Goal: Transaction & Acquisition: Purchase product/service

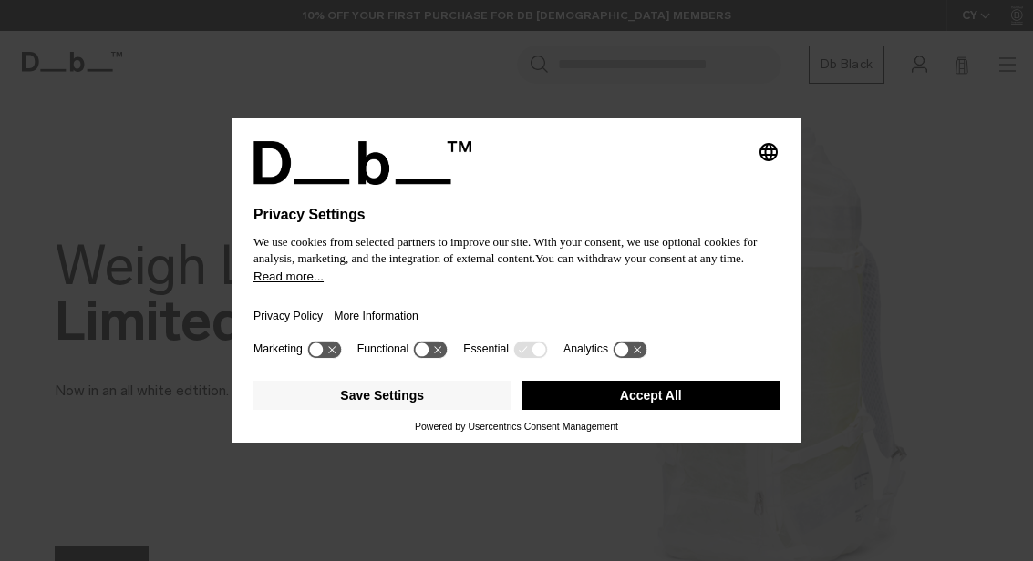
click at [569, 306] on div "Privacy Policy More Information" at bounding box center [516, 310] width 526 height 53
click at [649, 397] on button "Accept All" at bounding box center [651, 395] width 258 height 29
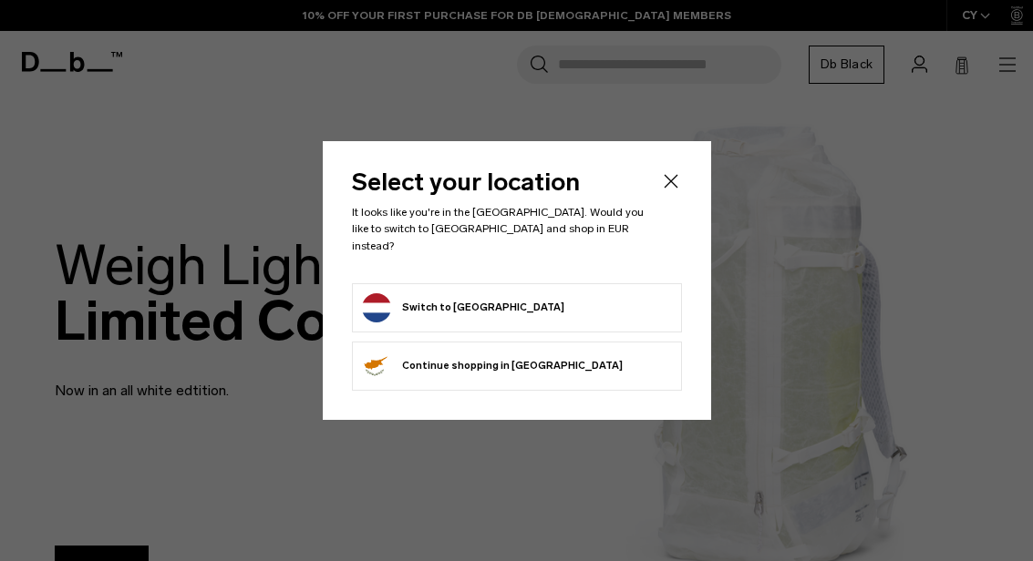
click at [544, 299] on form "Switch to Netherlands" at bounding box center [517, 308] width 310 height 29
click at [384, 295] on button "Switch to Netherlands" at bounding box center [463, 308] width 202 height 29
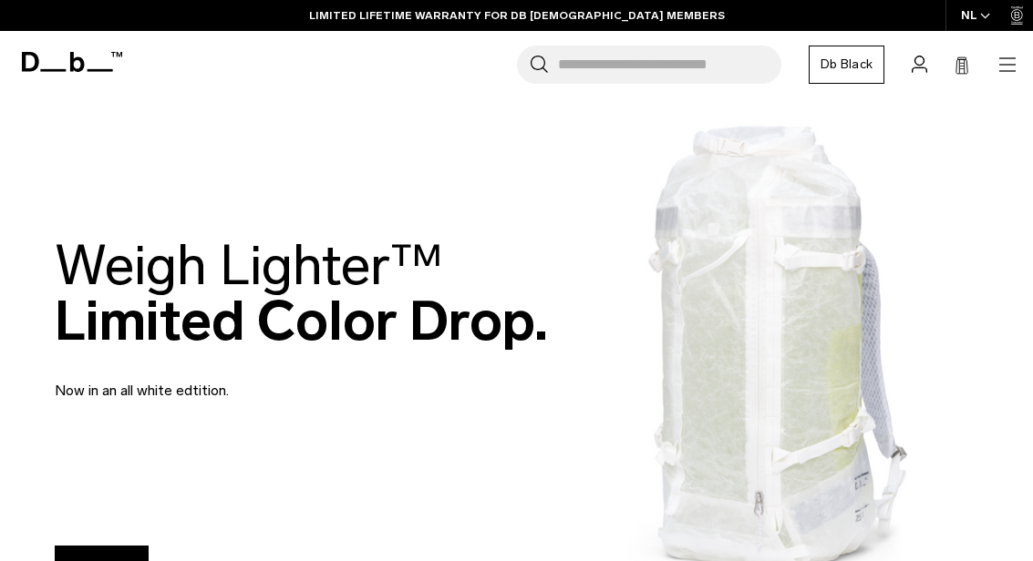
click at [1015, 68] on icon "button" at bounding box center [1007, 65] width 22 height 22
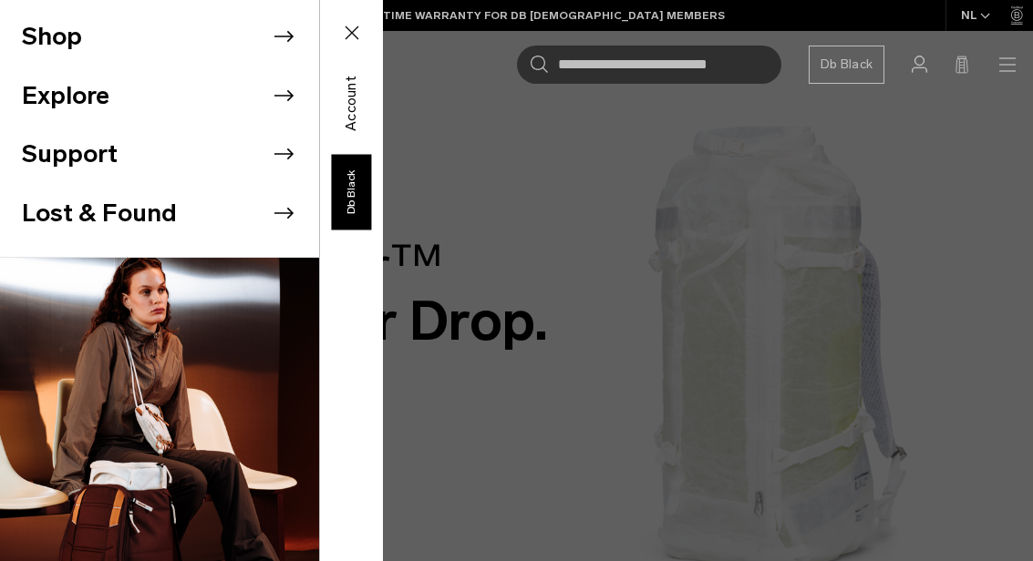
click at [279, 36] on icon at bounding box center [283, 36] width 27 height 27
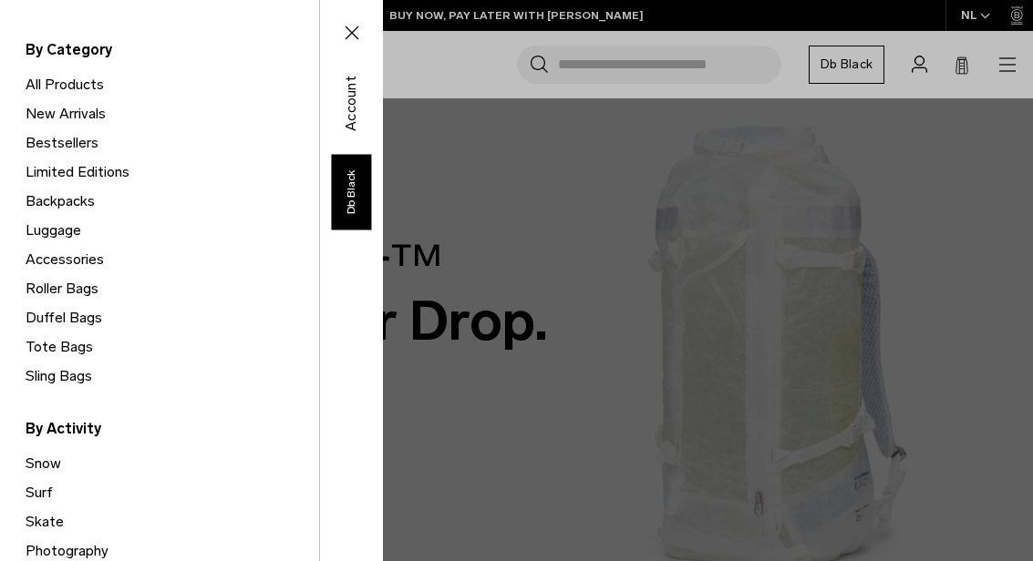
scroll to position [113, 0]
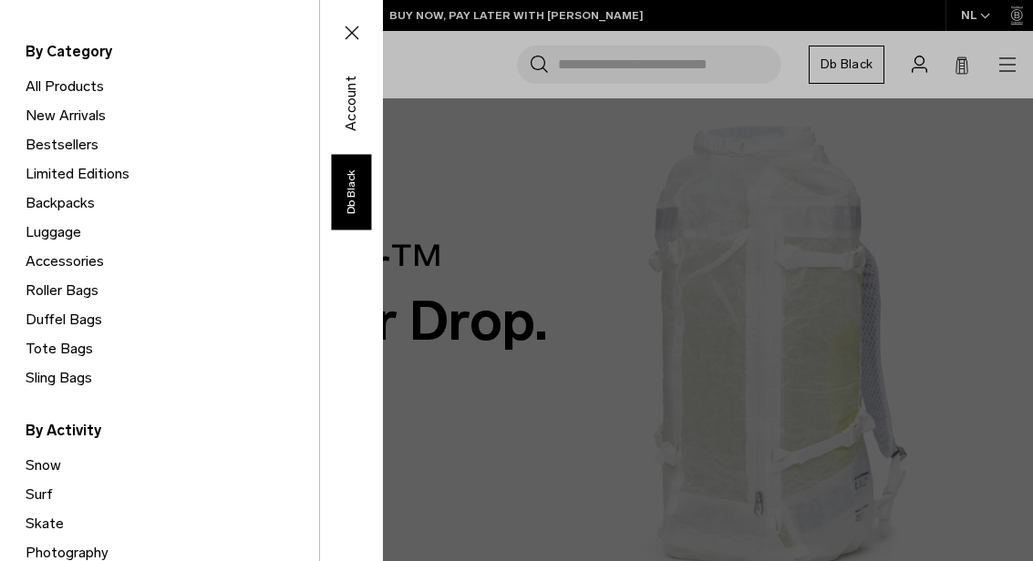
click at [73, 324] on link "Duffel Bags" at bounding box center [173, 319] width 294 height 29
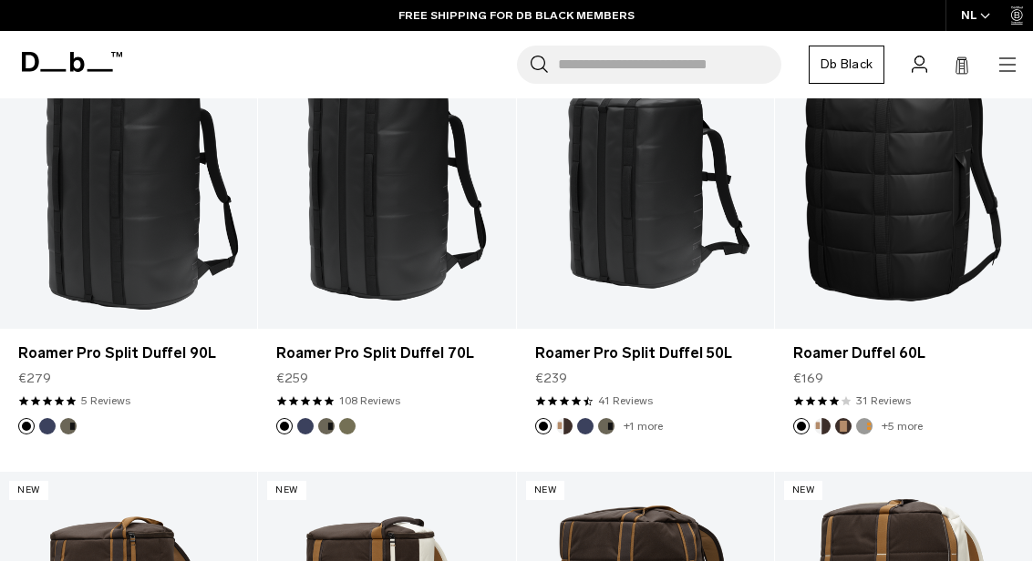
scroll to position [337, 0]
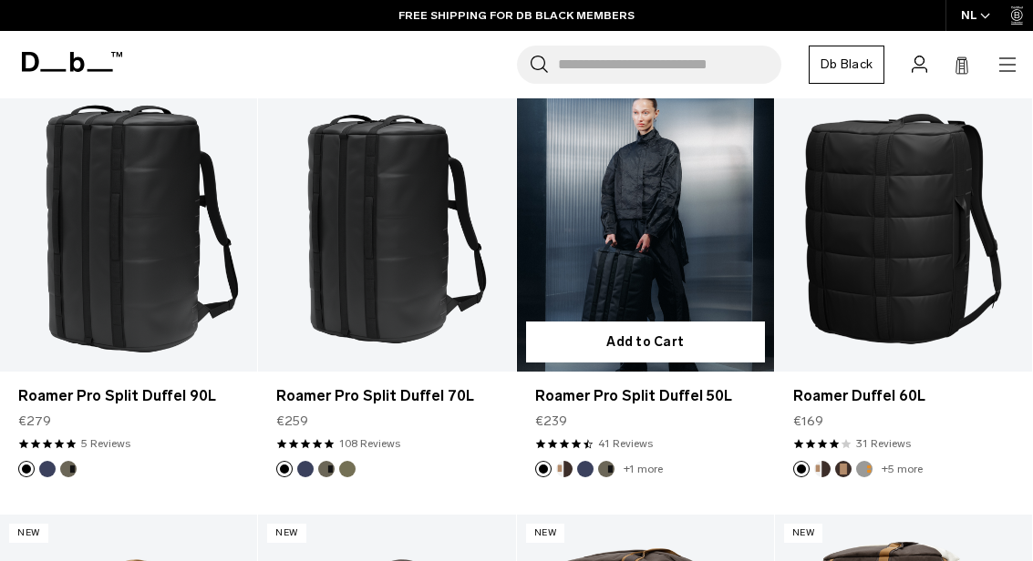
click at [702, 229] on link "Roamer Pro Split Duffel 50L" at bounding box center [645, 229] width 257 height 286
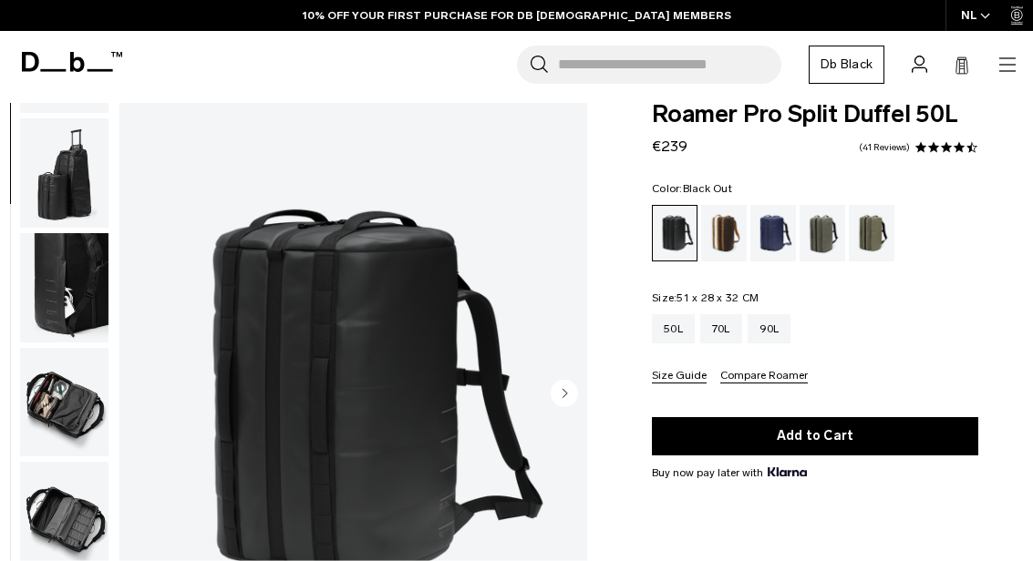
scroll to position [456, 0]
click at [56, 500] on img "button" at bounding box center [64, 516] width 88 height 109
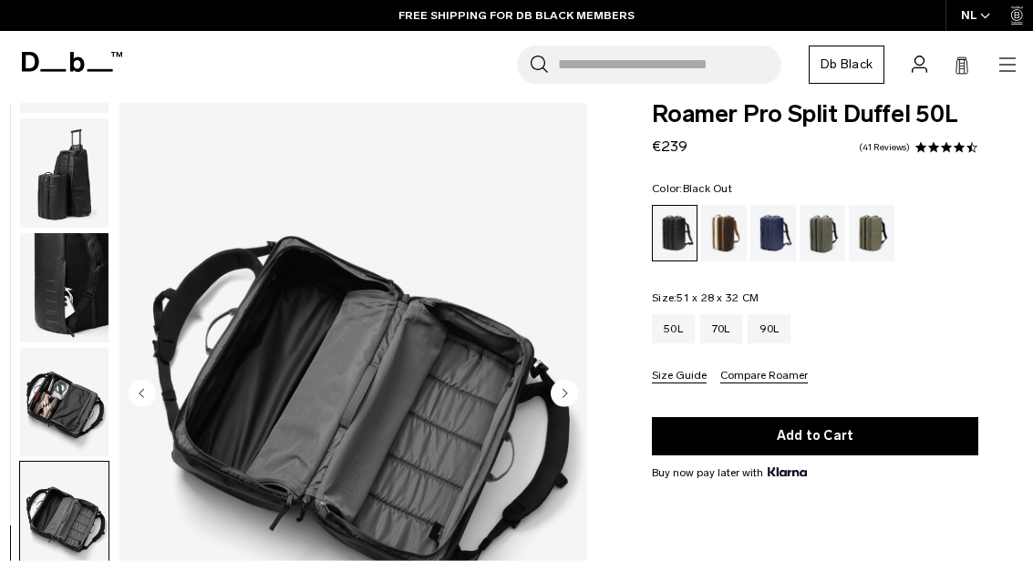
click at [68, 397] on img "button" at bounding box center [64, 402] width 88 height 109
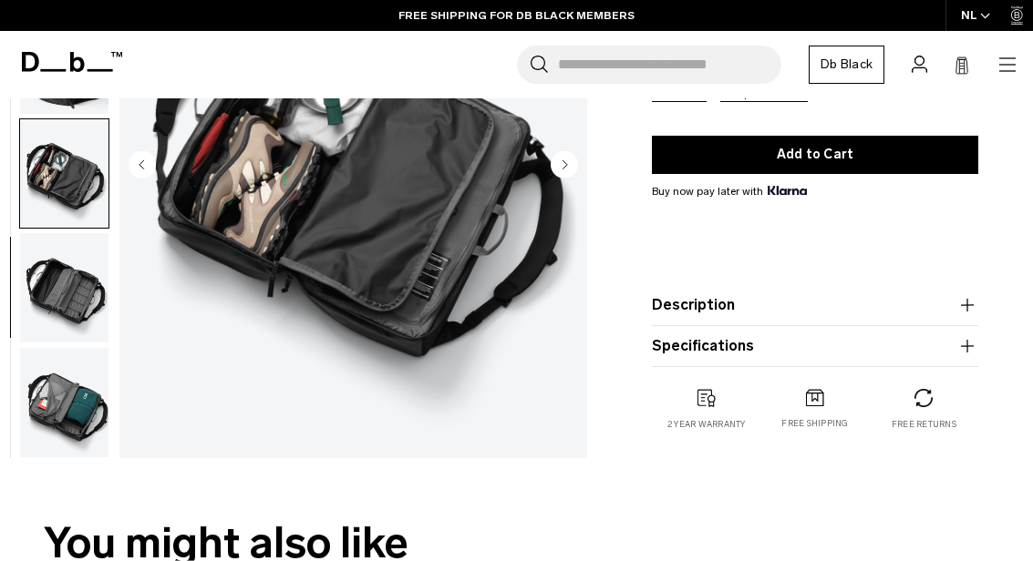
scroll to position [331, 0]
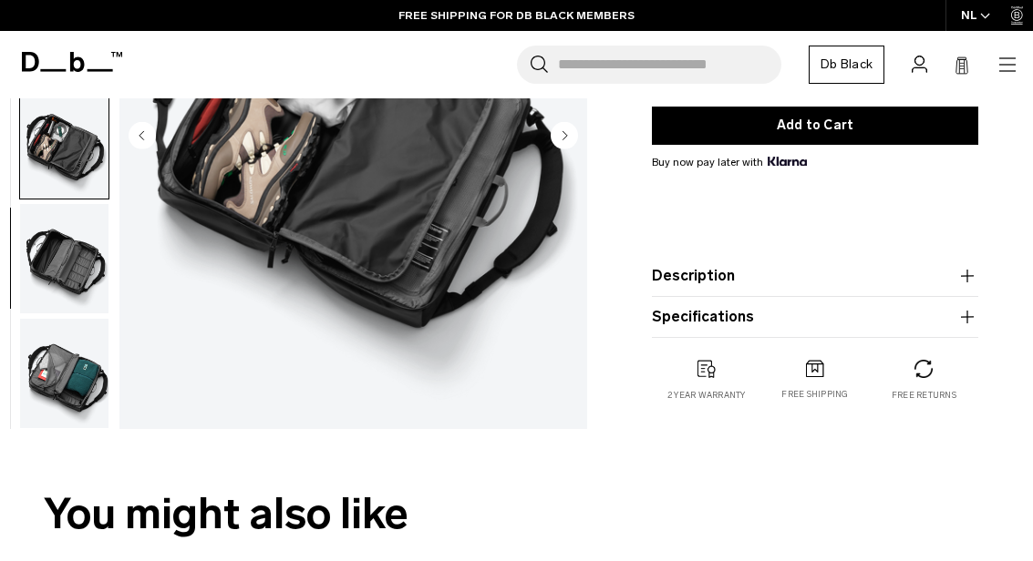
click at [63, 386] on img "button" at bounding box center [64, 373] width 88 height 109
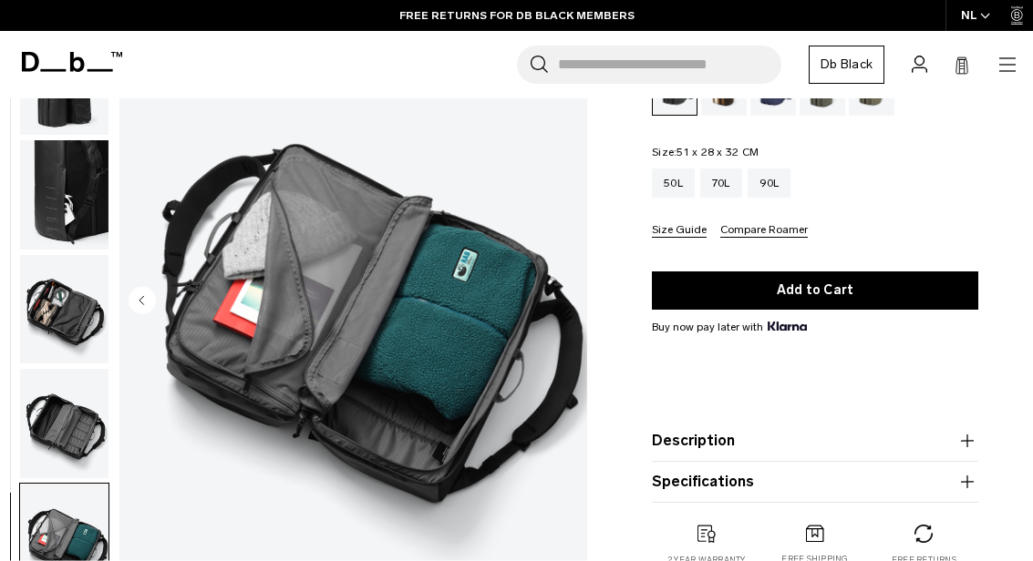
scroll to position [456, 0]
click at [243, 397] on img "9 / 9" at bounding box center [353, 302] width 468 height 584
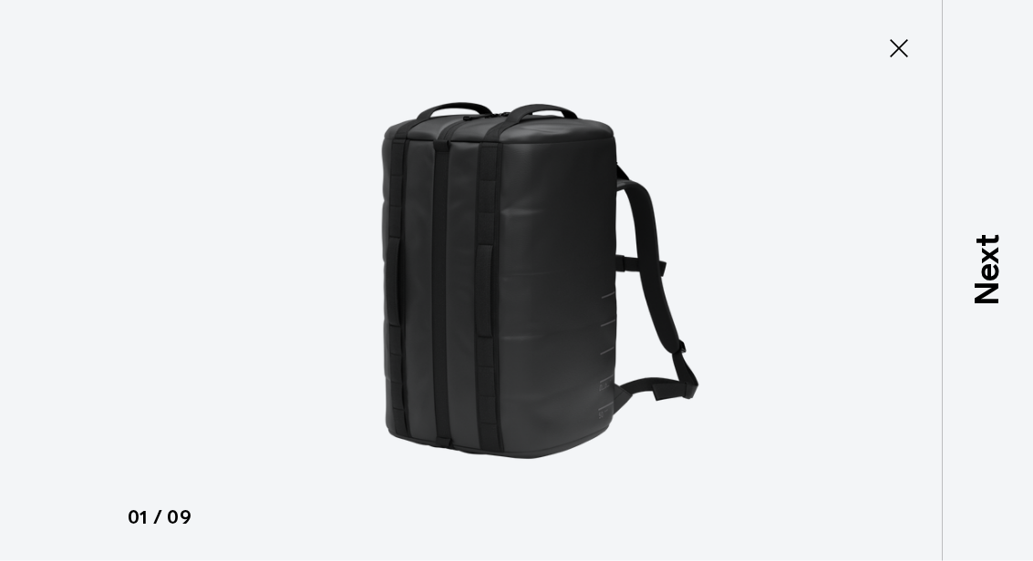
click at [883, 48] on button "Close" at bounding box center [899, 48] width 60 height 38
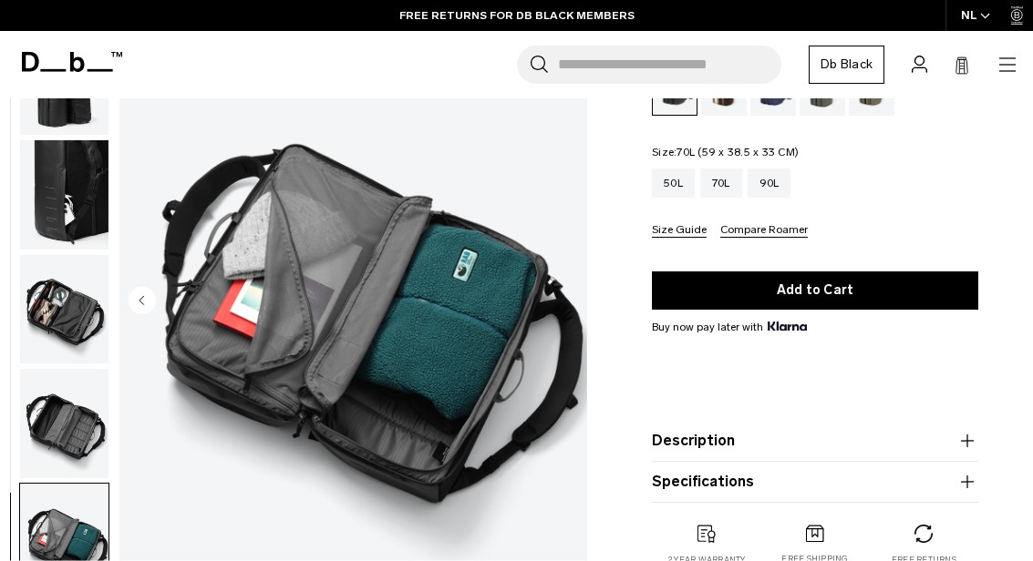
click at [730, 185] on div "70L" at bounding box center [721, 183] width 42 height 29
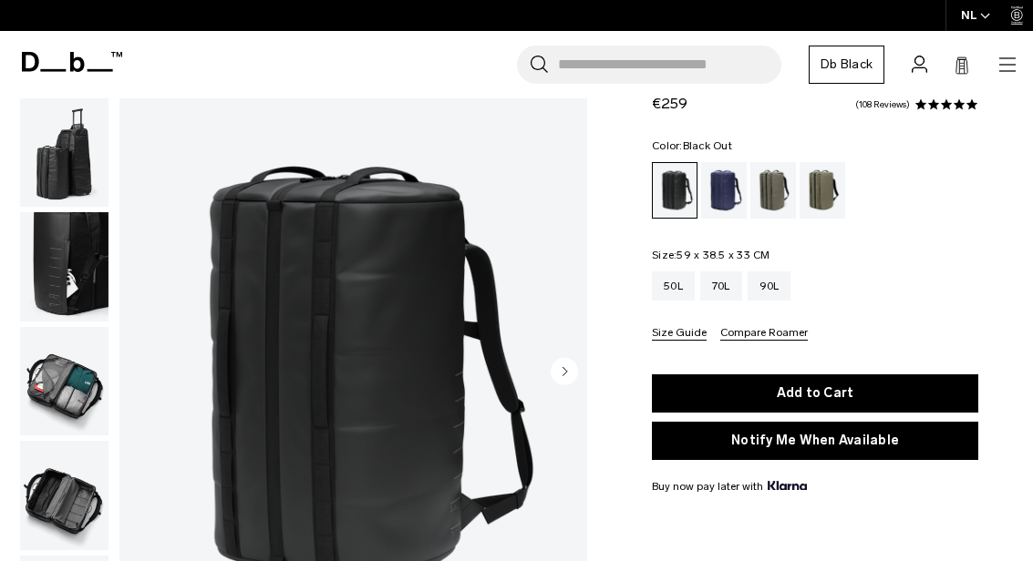
scroll to position [455, 0]
click at [63, 361] on img "button" at bounding box center [64, 381] width 88 height 109
click at [64, 380] on img "button" at bounding box center [64, 381] width 88 height 109
click at [48, 392] on img "button" at bounding box center [64, 381] width 88 height 109
click at [63, 376] on img "button" at bounding box center [64, 381] width 88 height 109
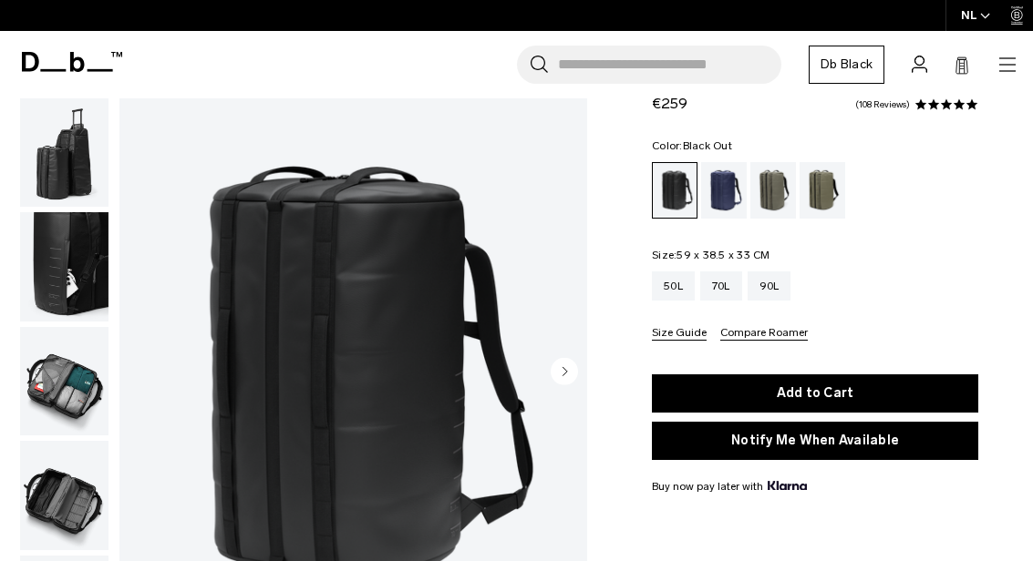
click at [64, 511] on img "button" at bounding box center [64, 495] width 88 height 109
click at [283, 481] on img at bounding box center [353, 374] width 468 height 584
click at [282, 480] on img at bounding box center [353, 374] width 468 height 584
click at [357, 498] on img at bounding box center [353, 374] width 468 height 584
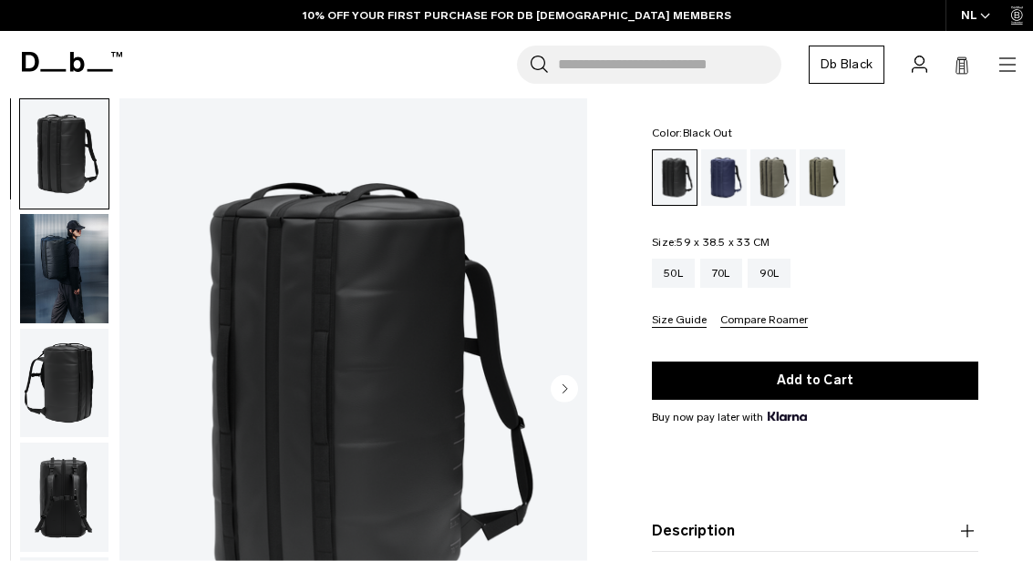
scroll to position [64, 0]
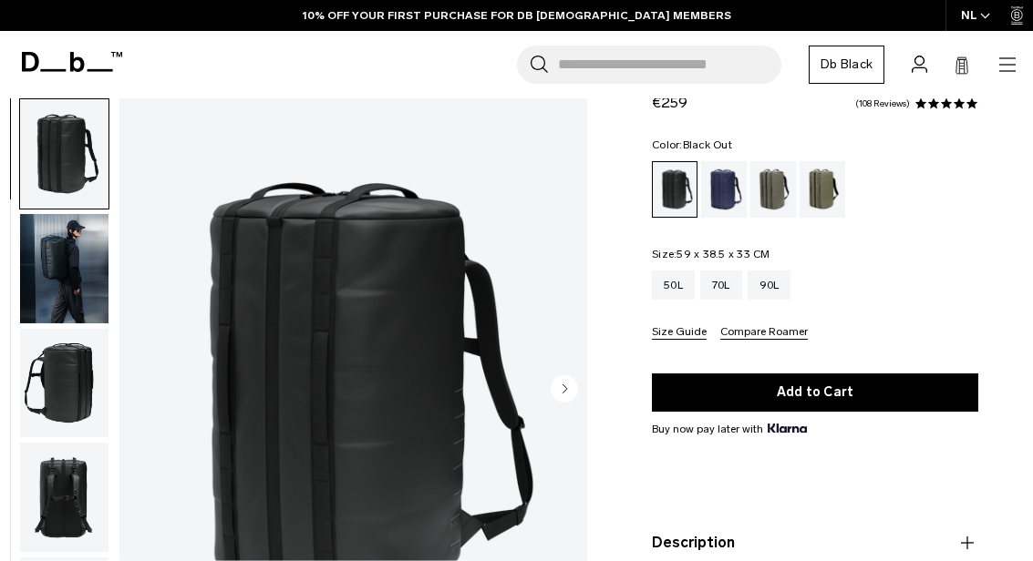
click at [57, 273] on img "button" at bounding box center [64, 268] width 88 height 109
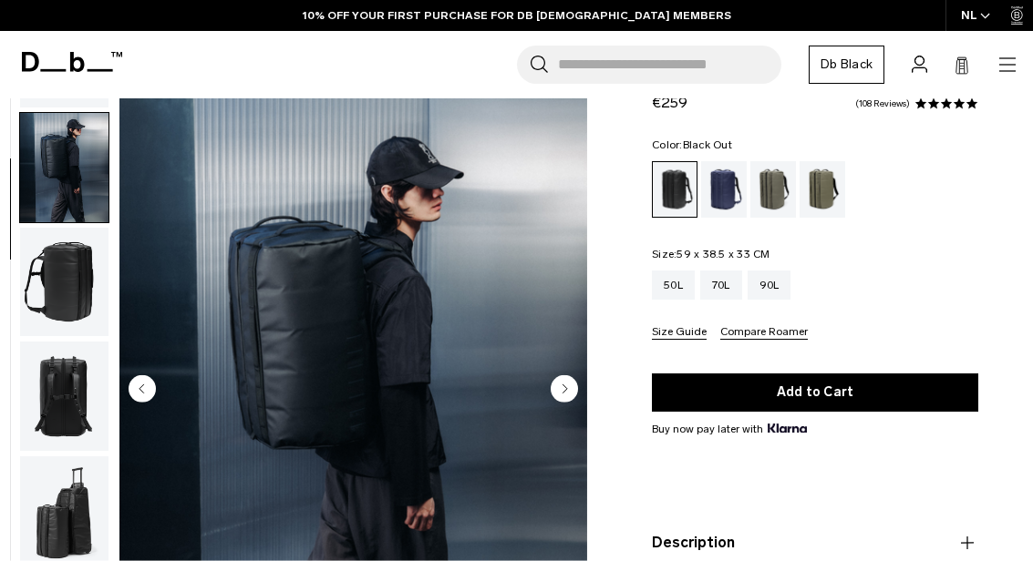
scroll to position [116, 0]
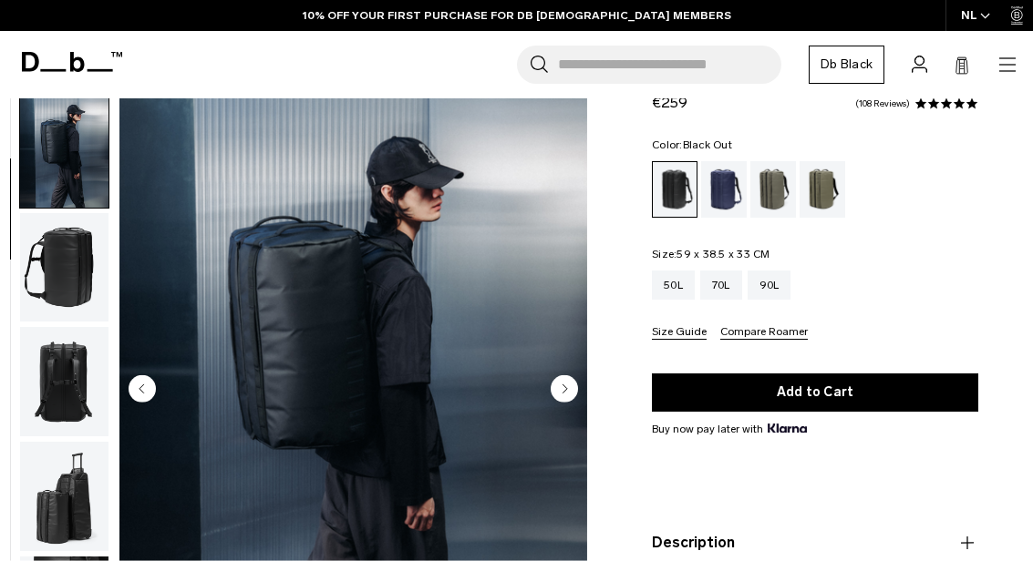
click at [559, 397] on circle "Next slide" at bounding box center [564, 388] width 27 height 27
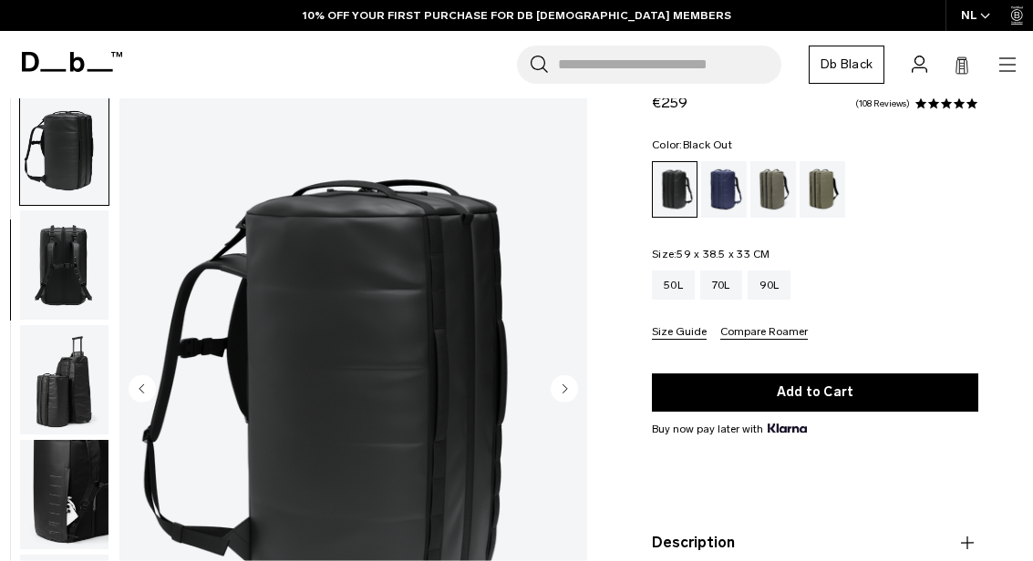
click at [572, 394] on circle "Next slide" at bounding box center [564, 388] width 27 height 27
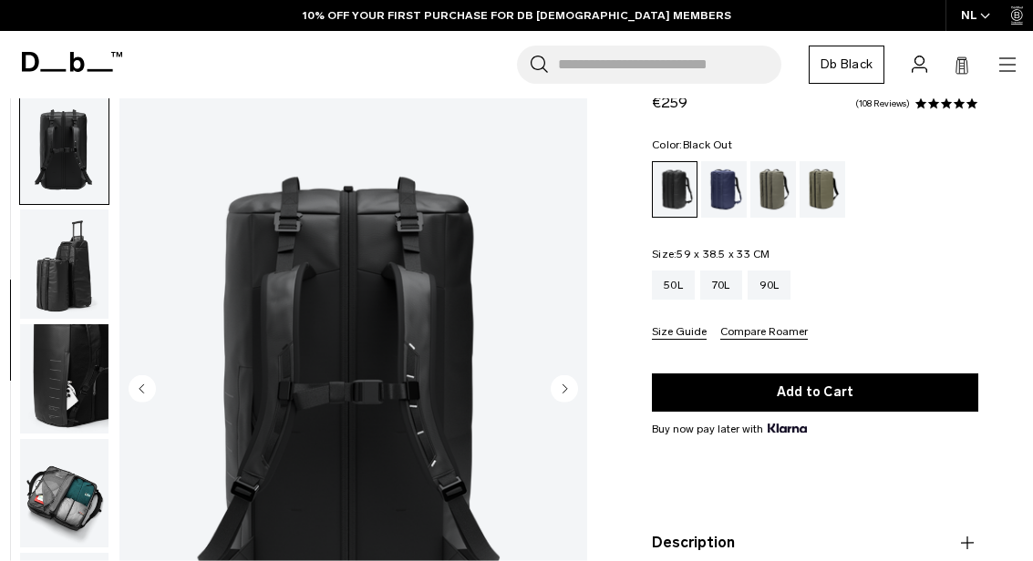
click at [573, 395] on circle "Next slide" at bounding box center [564, 388] width 27 height 27
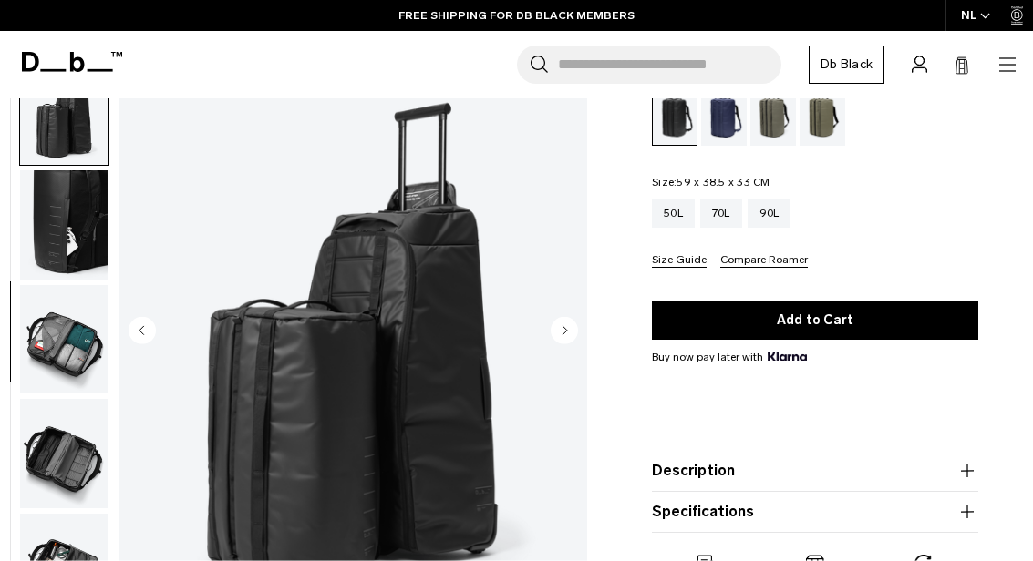
scroll to position [149, 0]
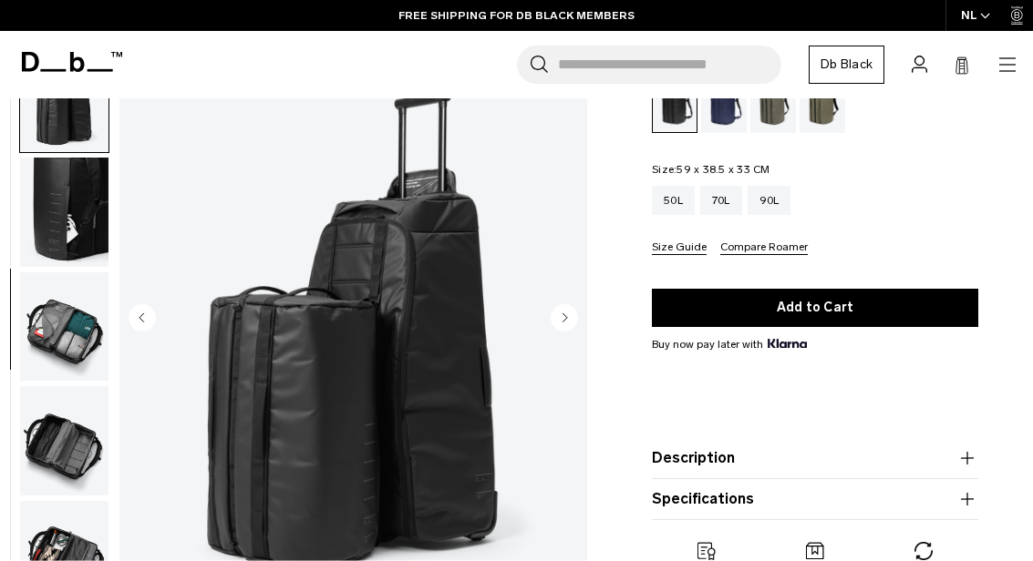
click at [569, 326] on circle "Next slide" at bounding box center [564, 317] width 27 height 27
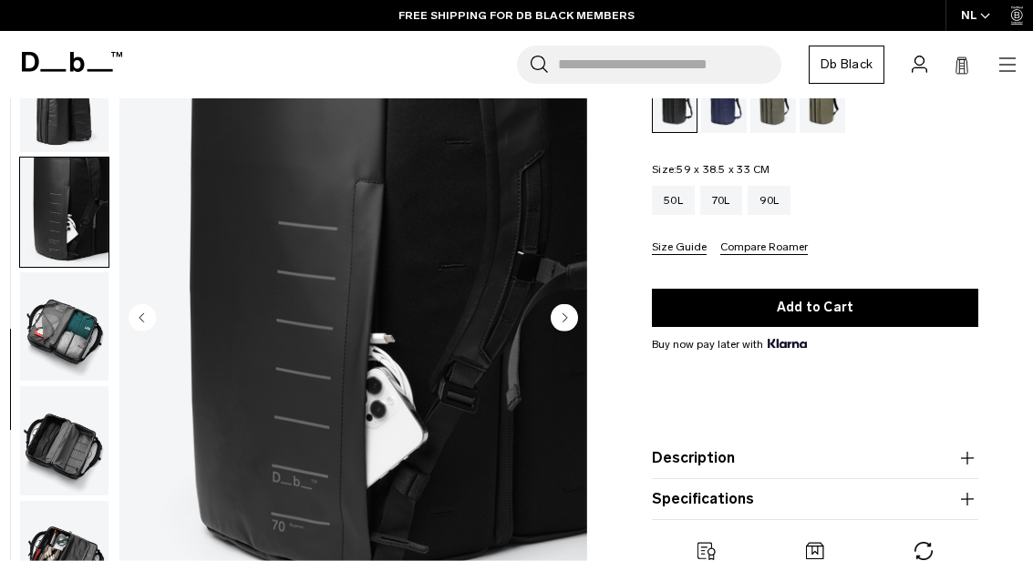
click at [574, 323] on circle "Next slide" at bounding box center [564, 317] width 27 height 27
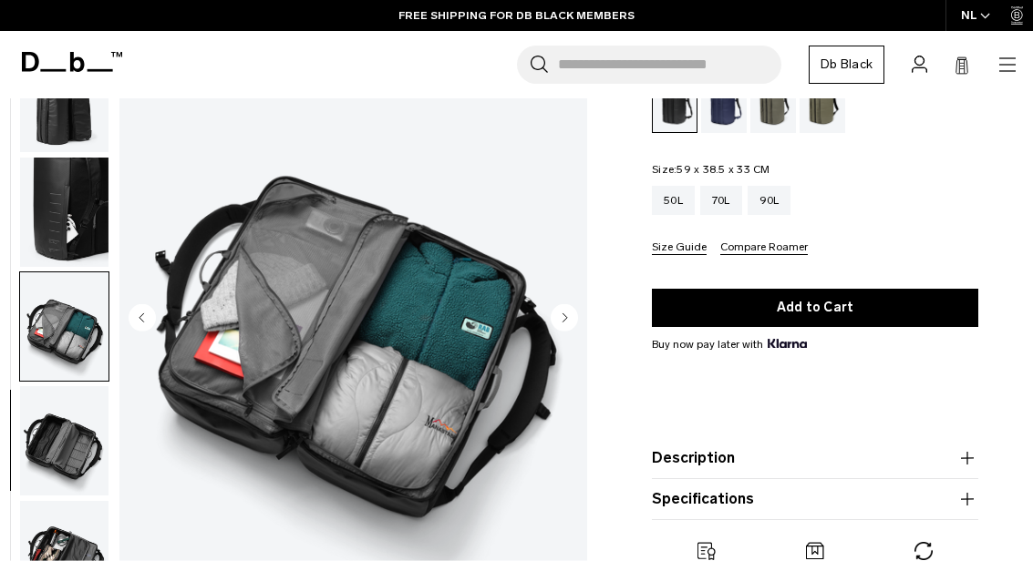
click at [567, 335] on img "7 / 9" at bounding box center [353, 319] width 468 height 584
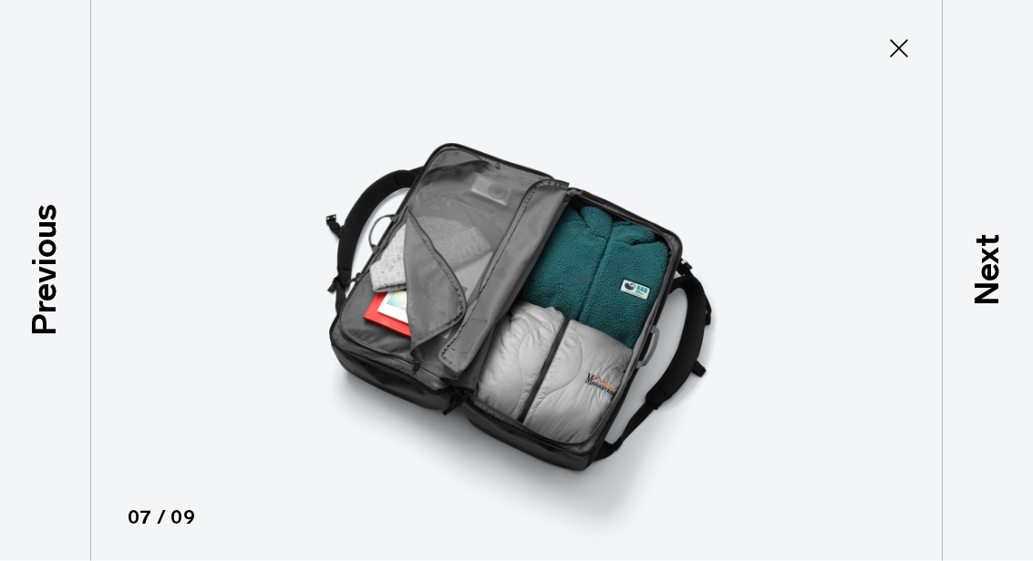
click at [901, 53] on icon at bounding box center [898, 48] width 29 height 29
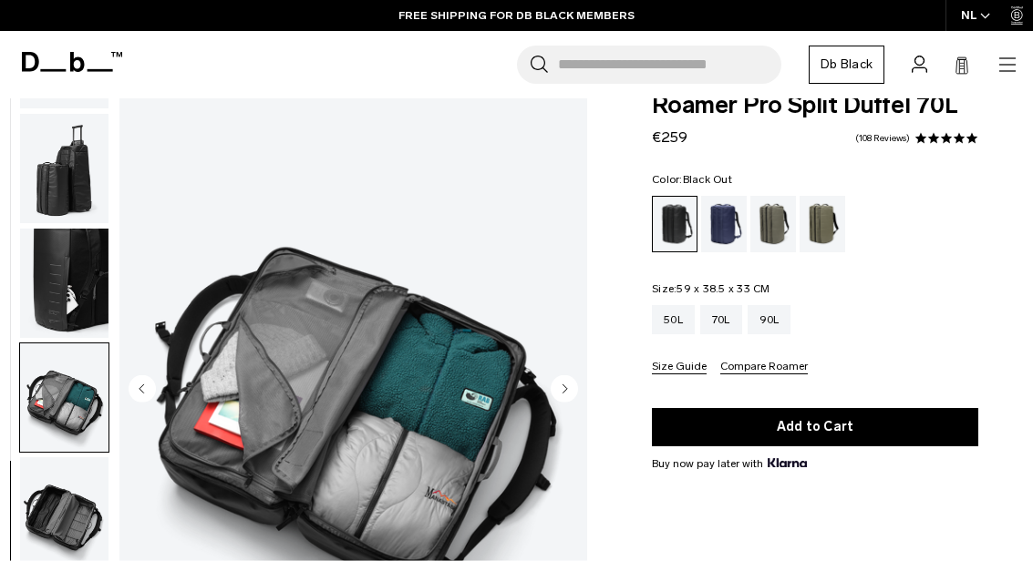
scroll to position [0, 0]
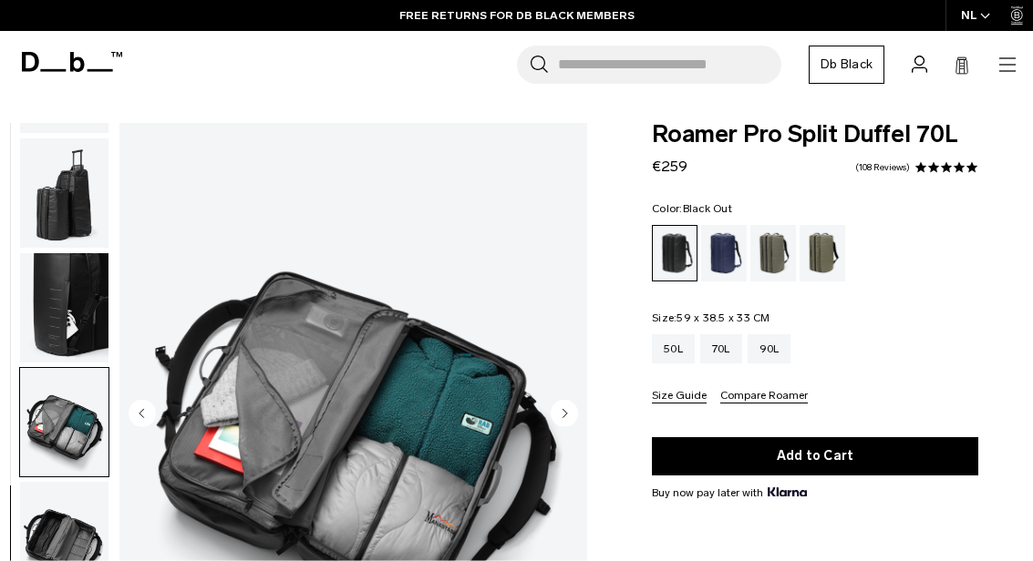
click at [998, 72] on icon "button" at bounding box center [1007, 65] width 22 height 22
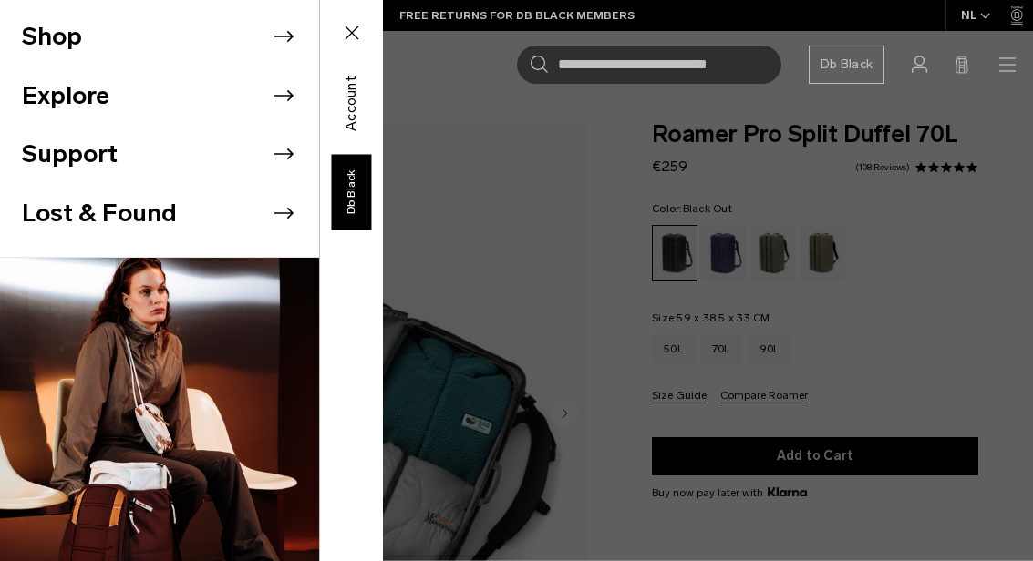
click at [47, 53] on button "Shop" at bounding box center [52, 36] width 60 height 37
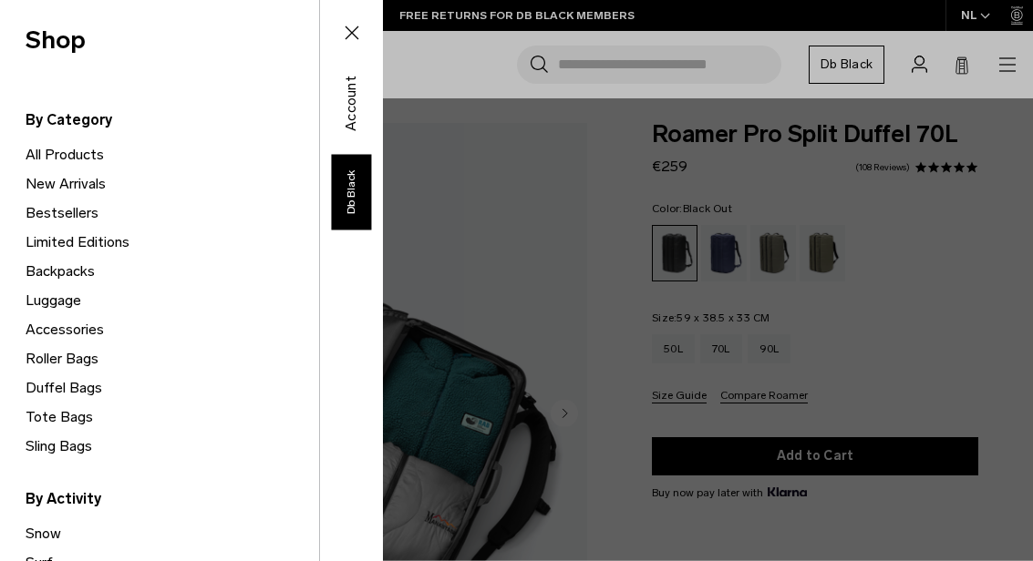
scroll to position [73, 0]
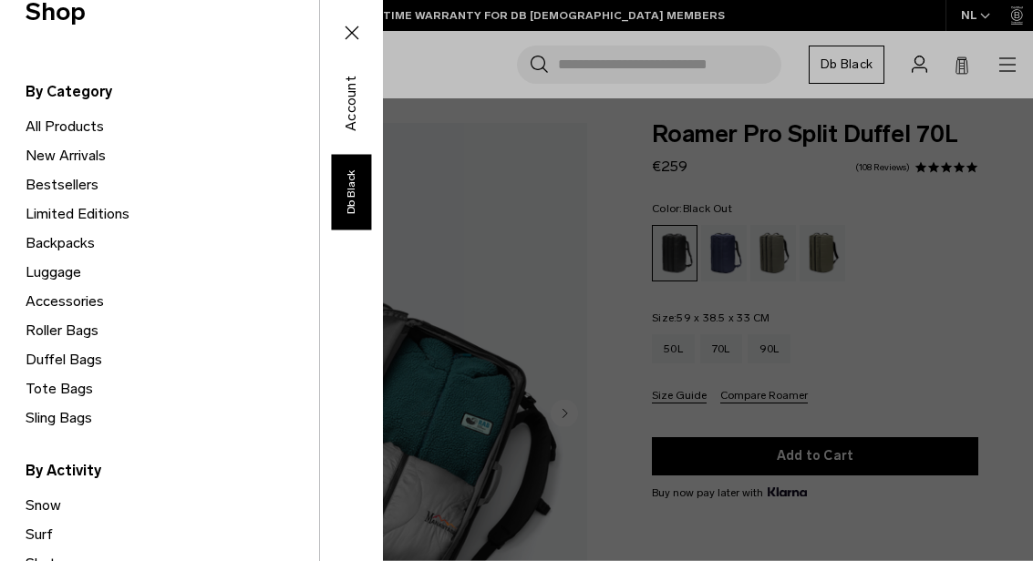
click at [62, 248] on link "Backpacks" at bounding box center [173, 243] width 294 height 29
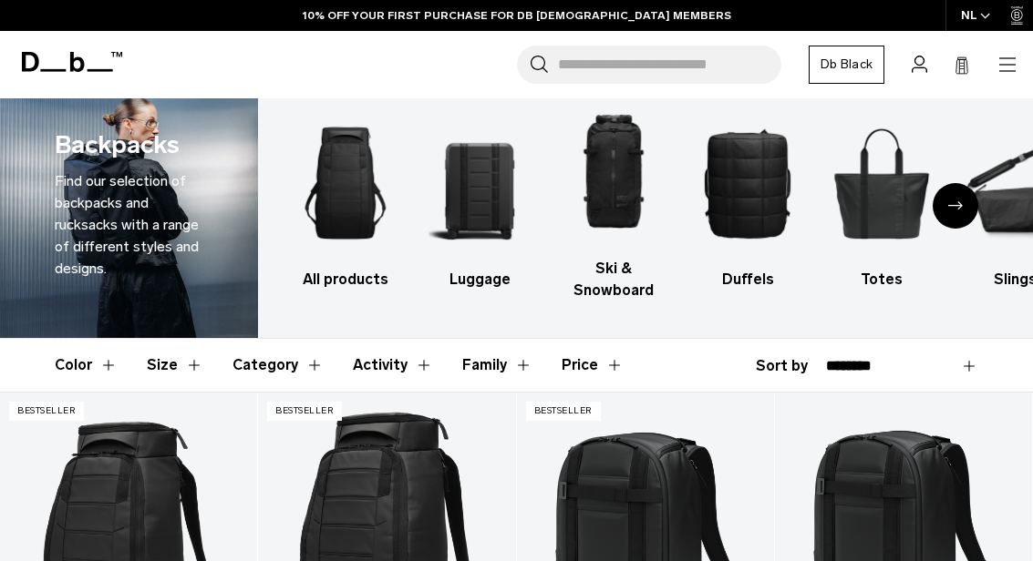
scroll to position [28, 0]
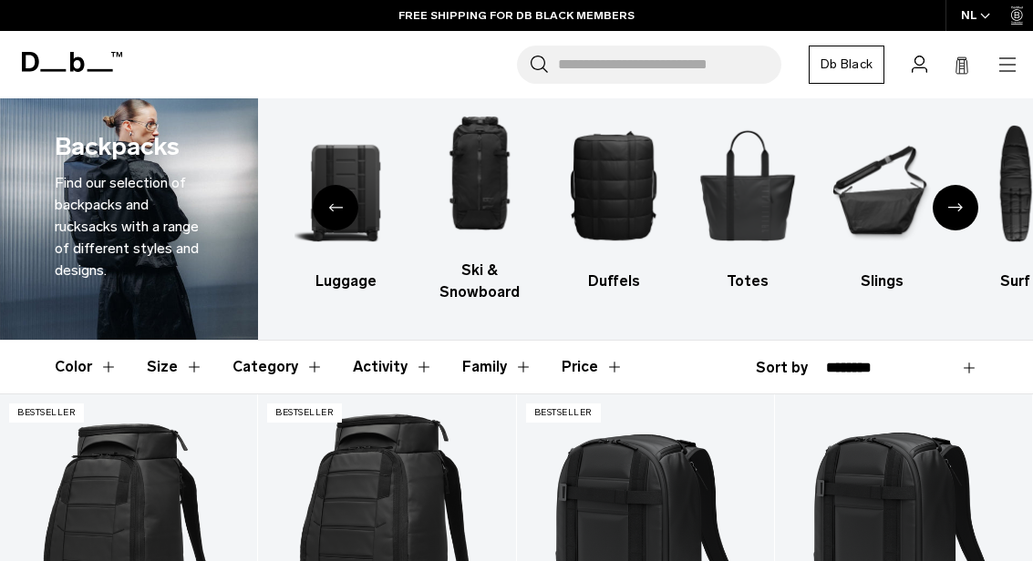
click at [480, 160] on img "3 / 10" at bounding box center [479, 174] width 102 height 153
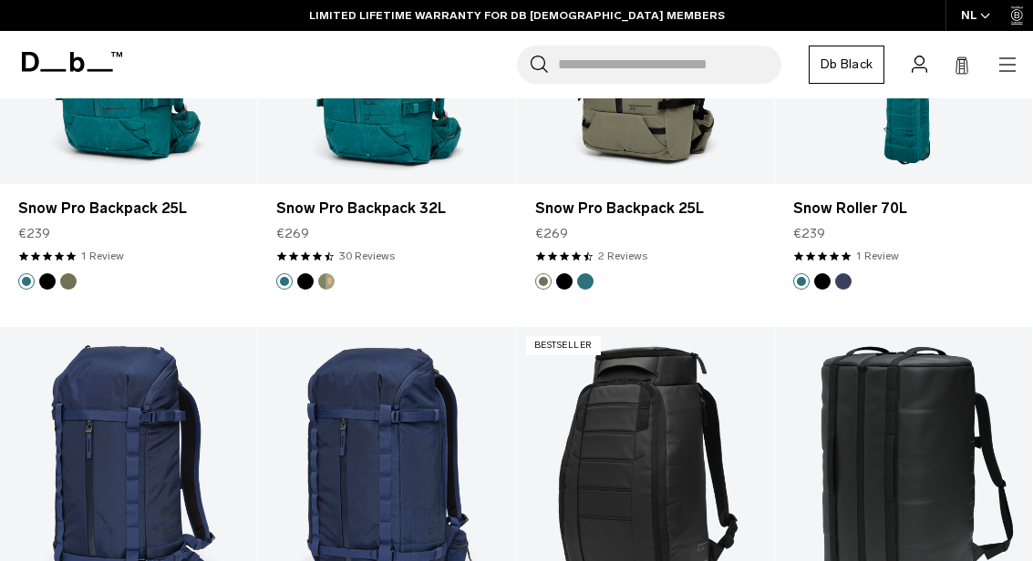
scroll to position [2433, 0]
